Goal: Find specific page/section: Find specific page/section

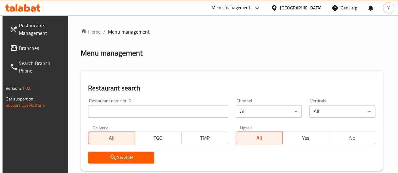
click at [27, 48] on span "Branches" at bounding box center [41, 48] width 45 height 8
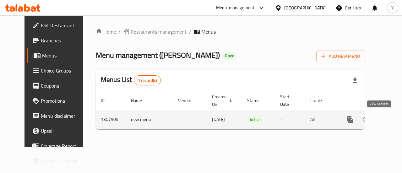
click at [392, 118] on icon "enhanced table" at bounding box center [396, 120] width 8 height 8
